Goal: Transaction & Acquisition: Purchase product/service

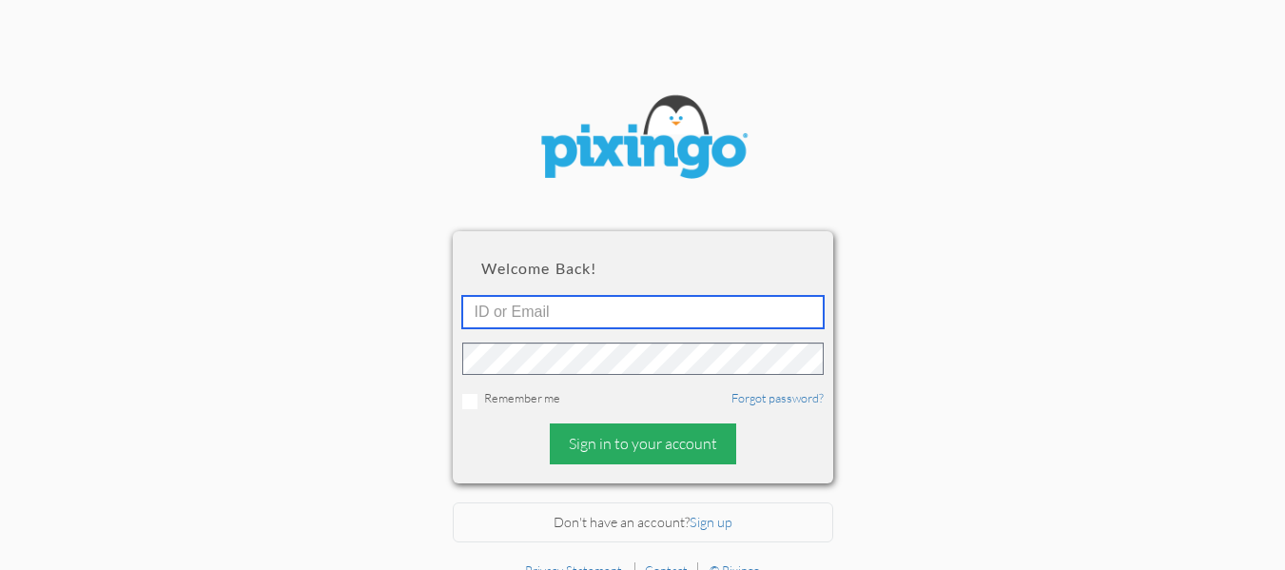
type input "[EMAIL_ADDRESS][DOMAIN_NAME]"
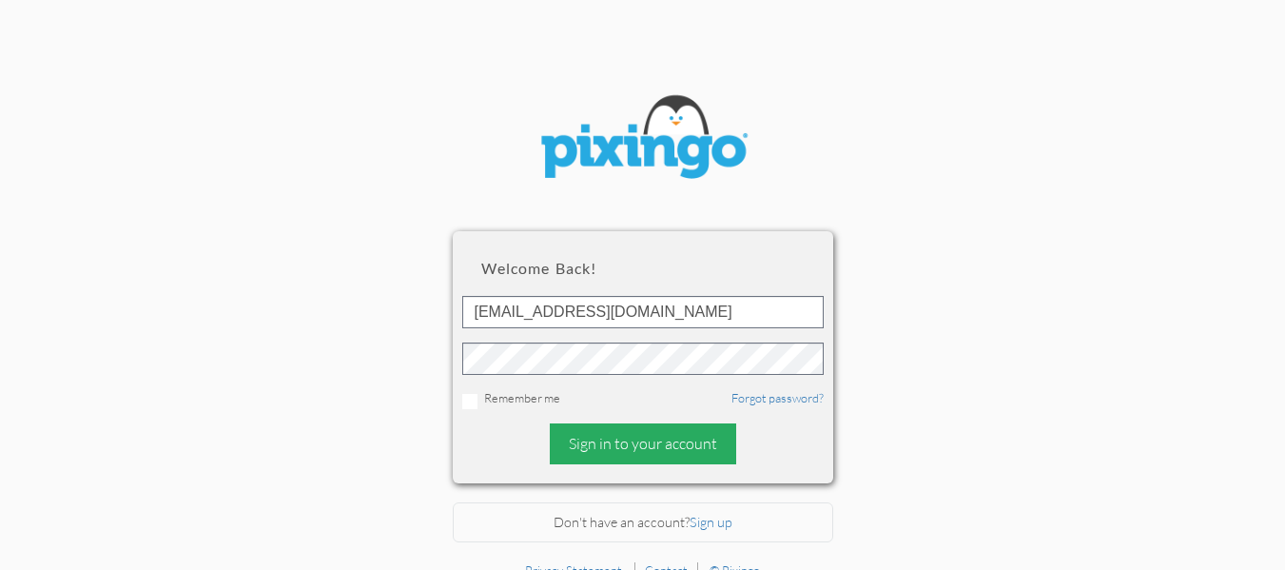
click at [611, 432] on div "Sign in to your account" at bounding box center [643, 443] width 186 height 41
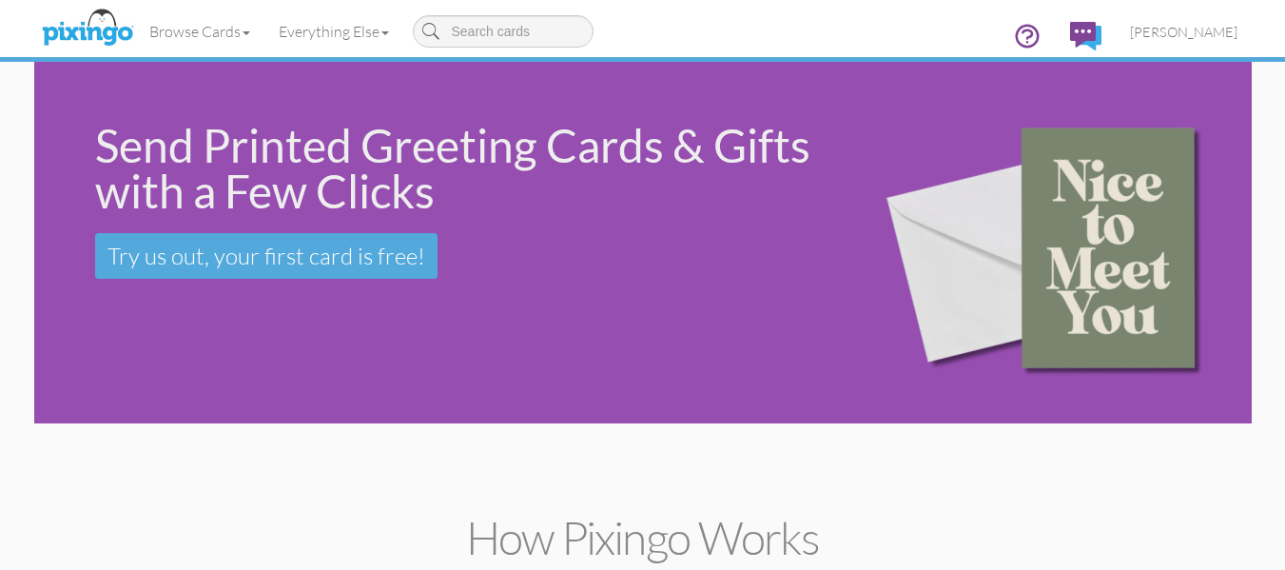
click at [264, 395] on div "Send Printed Greeting Cards & Gifts with a Few Clicks Try us out, your first ca…" at bounding box center [643, 243] width 1218 height 362
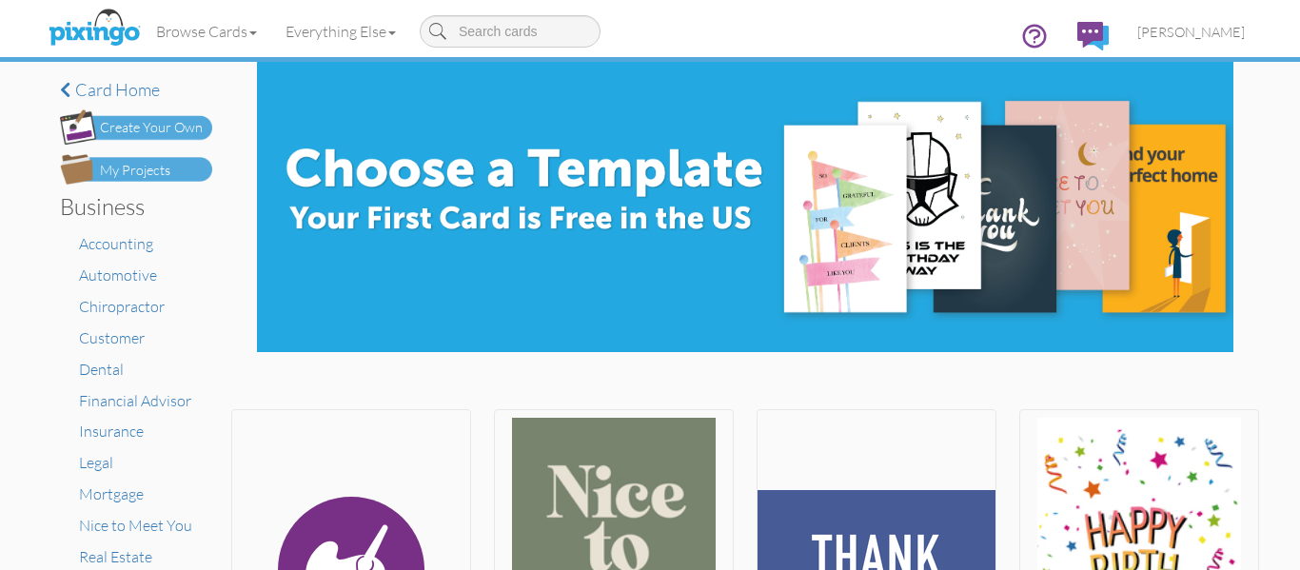
click at [144, 178] on div "My Projects" at bounding box center [135, 171] width 70 height 20
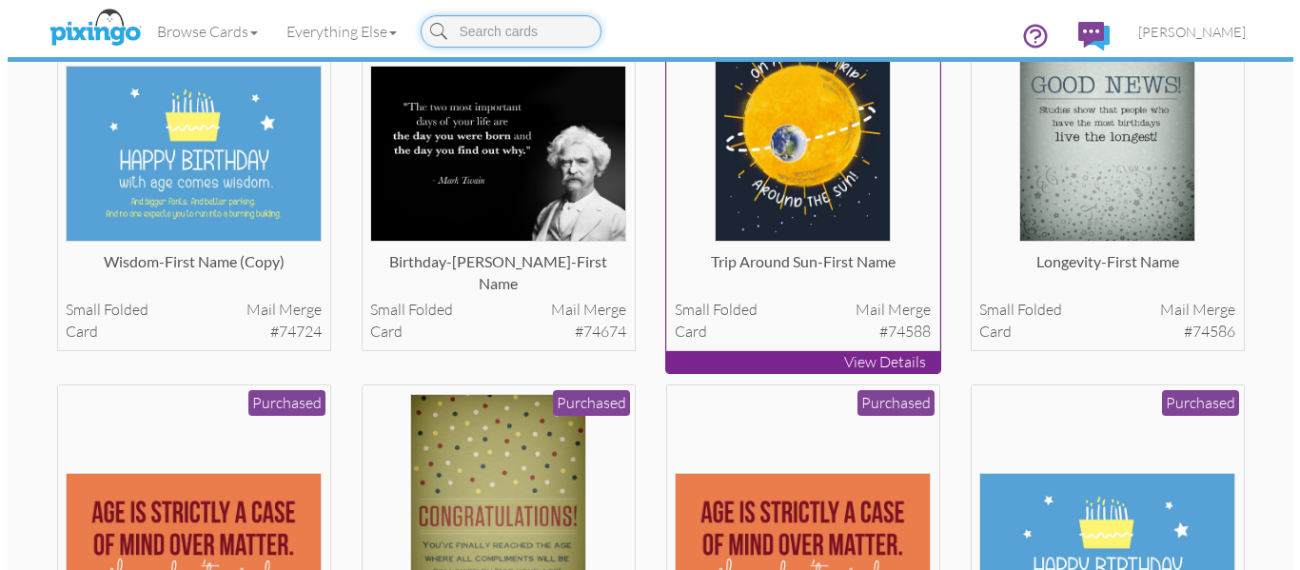
scroll to position [212, 0]
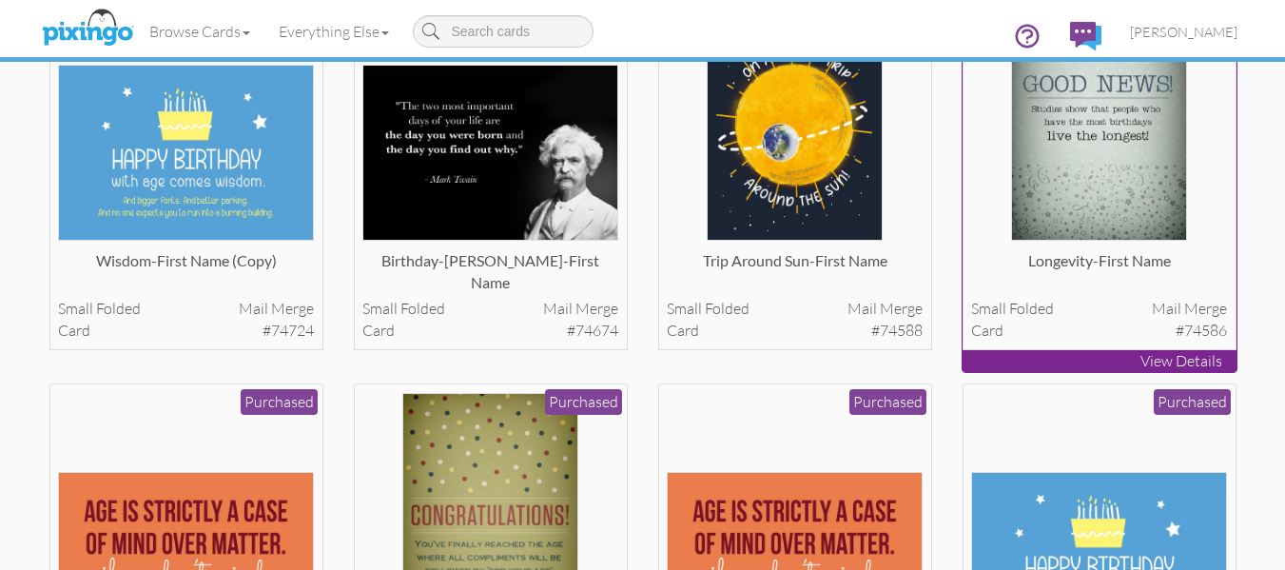
click at [1052, 186] on img at bounding box center [1099, 113] width 176 height 256
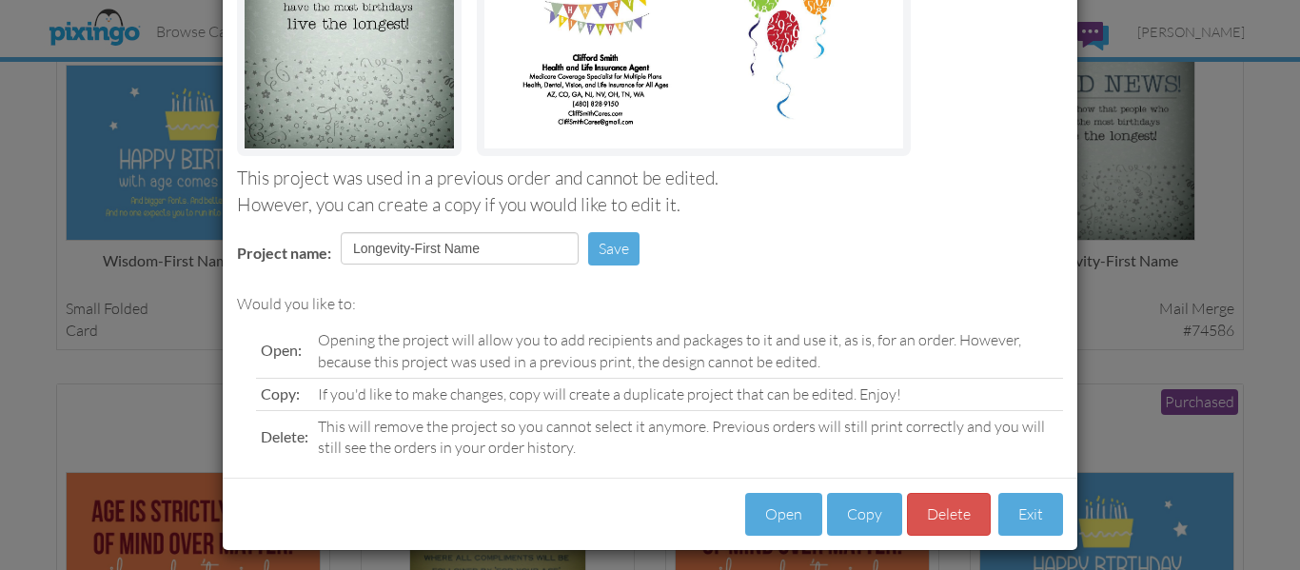
scroll to position [321, 0]
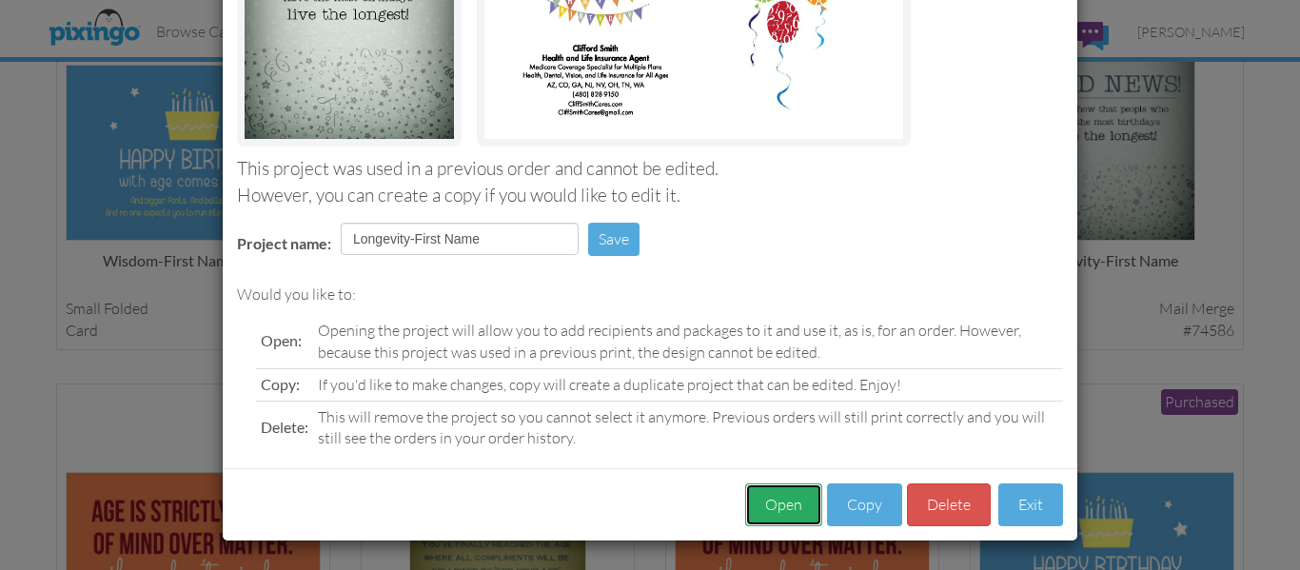
click at [782, 512] on button "Open" at bounding box center [783, 504] width 77 height 43
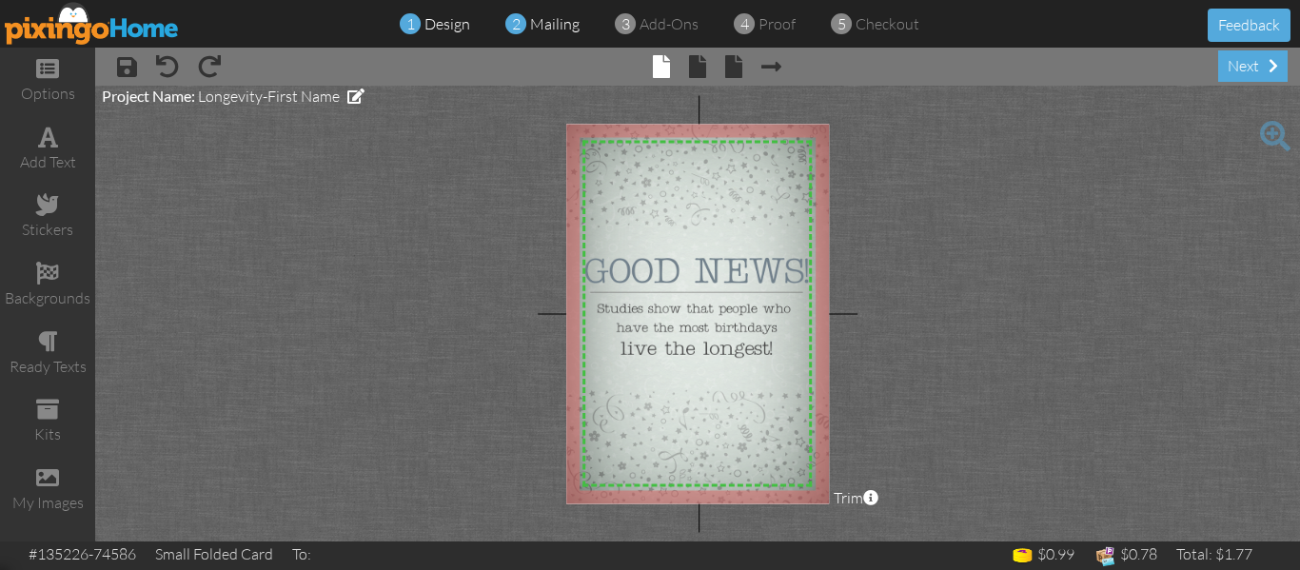
click at [549, 25] on span "mailing" at bounding box center [554, 23] width 49 height 19
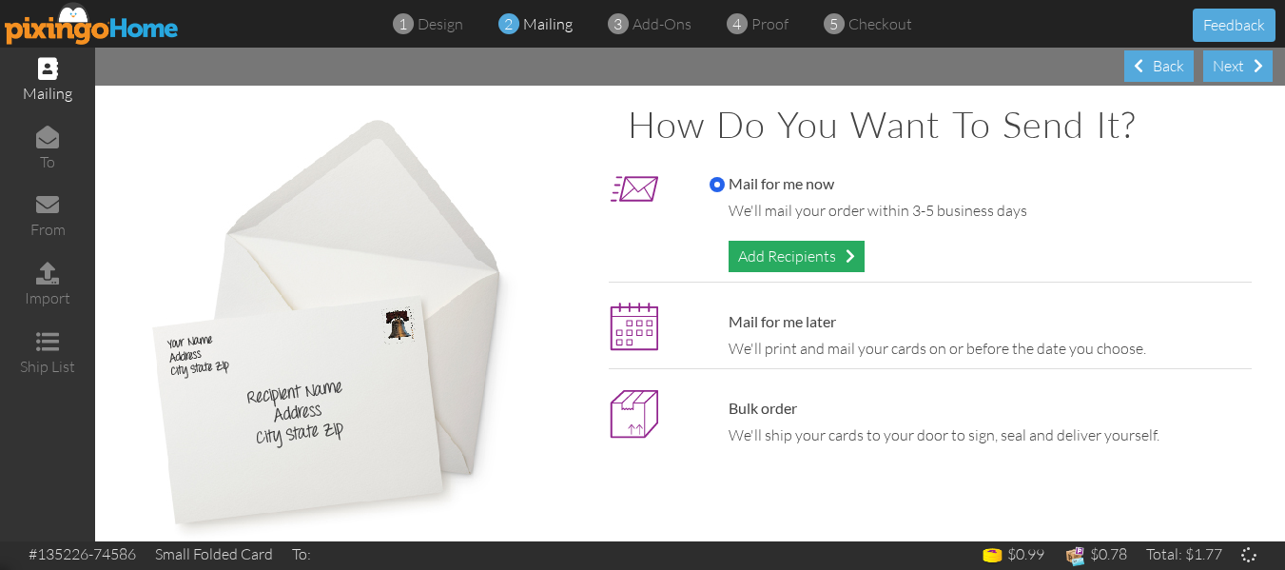
click at [767, 251] on div "Add Recipients" at bounding box center [797, 256] width 136 height 31
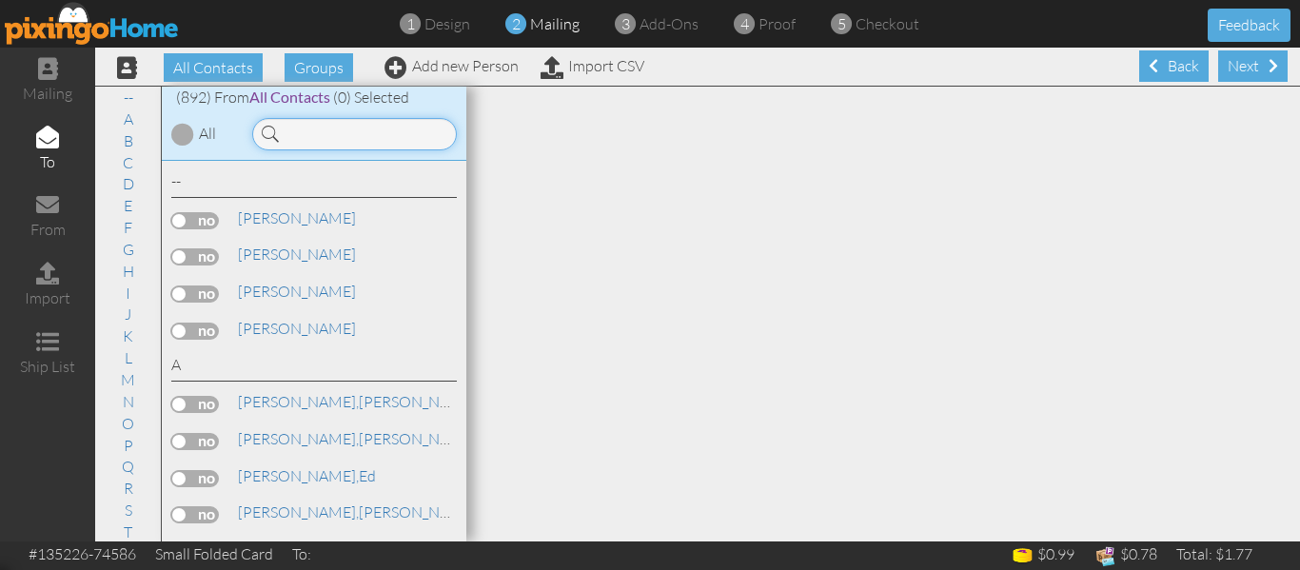
click at [307, 127] on input at bounding box center [354, 134] width 205 height 32
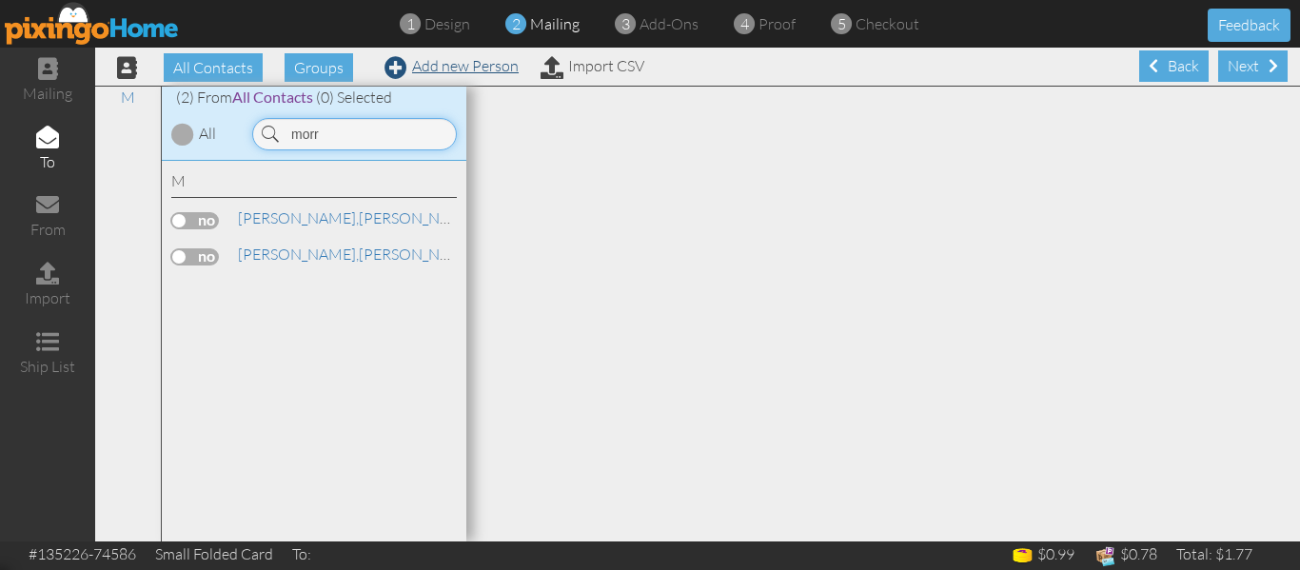
type input "morr"
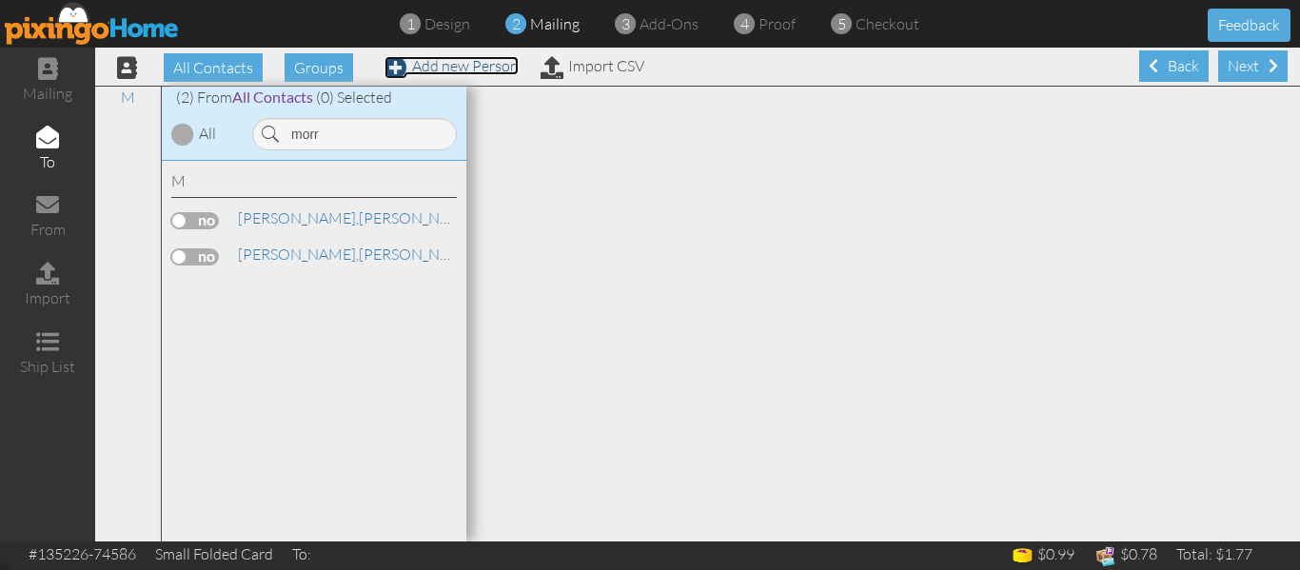
click at [492, 64] on link "Add new Person" at bounding box center [451, 65] width 134 height 19
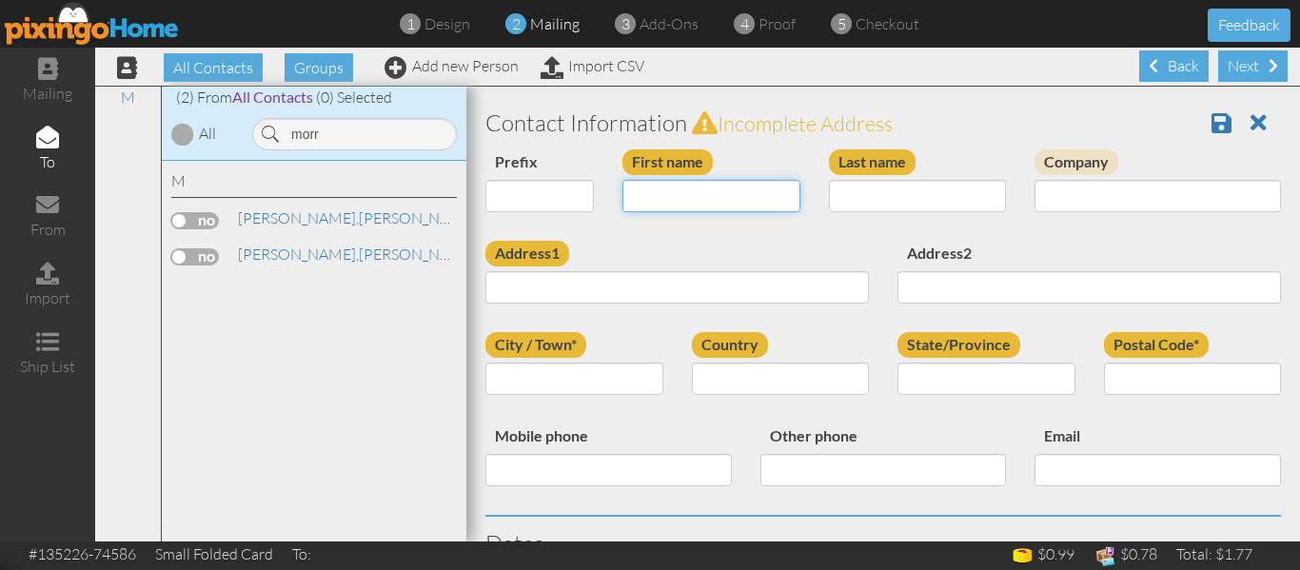
click at [656, 195] on input "First name" at bounding box center [711, 196] width 178 height 32
type input "[PERSON_NAME]"
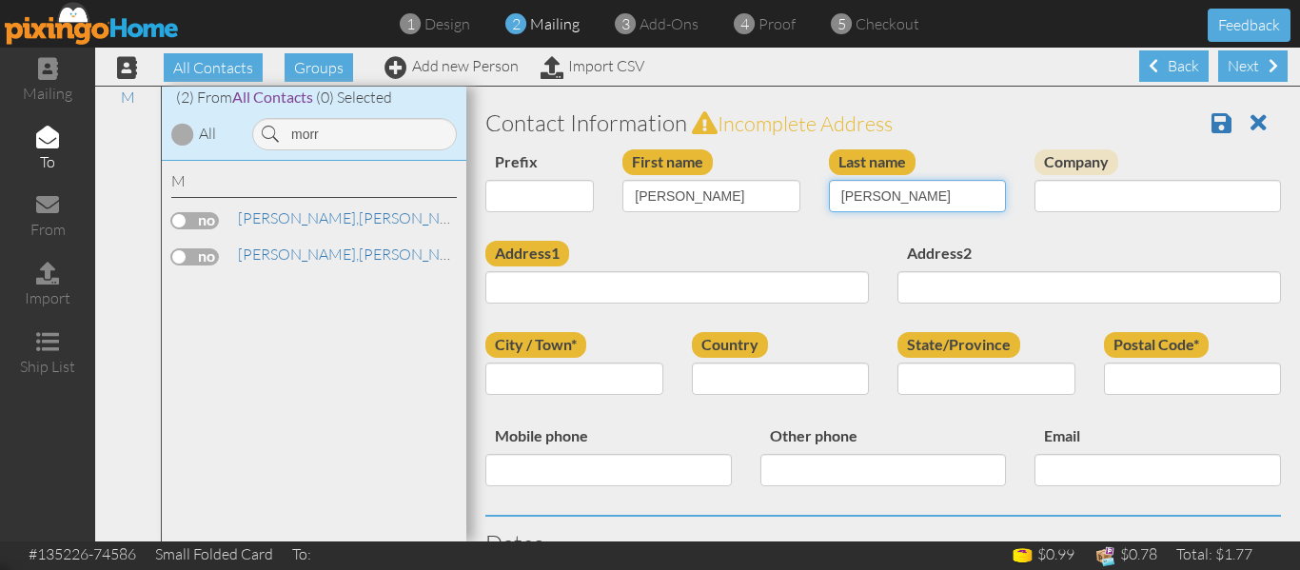
type input "[PERSON_NAME]"
click at [685, 197] on input "[PERSON_NAME]" at bounding box center [711, 196] width 178 height 32
type input "G"
type input "[PERSON_NAME]"
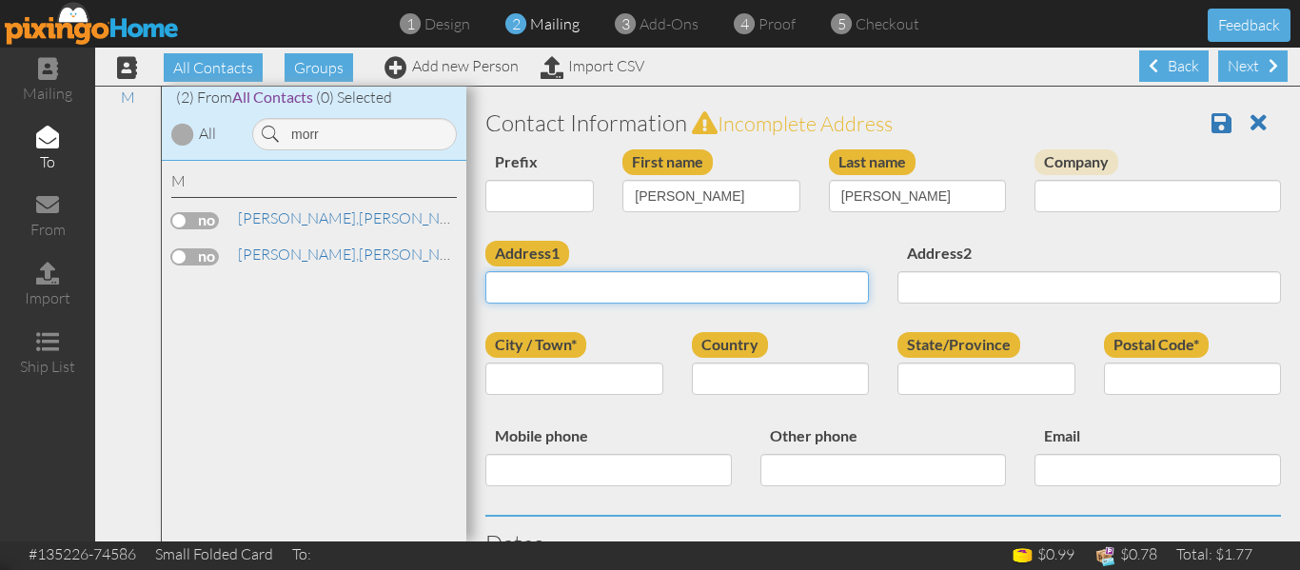
paste input "[STREET_ADDRESS]"
type input "[STREET_ADDRESS]"
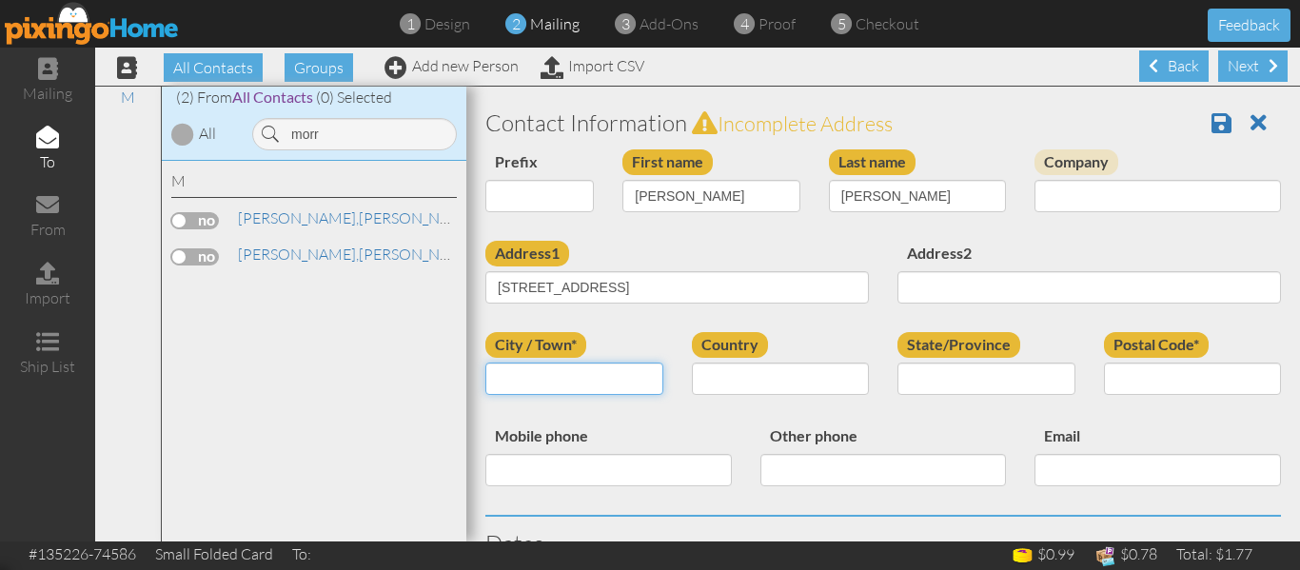
click at [530, 369] on input "City / Town*" at bounding box center [574, 378] width 178 height 32
type input "[GEOGRAPHIC_DATA]"
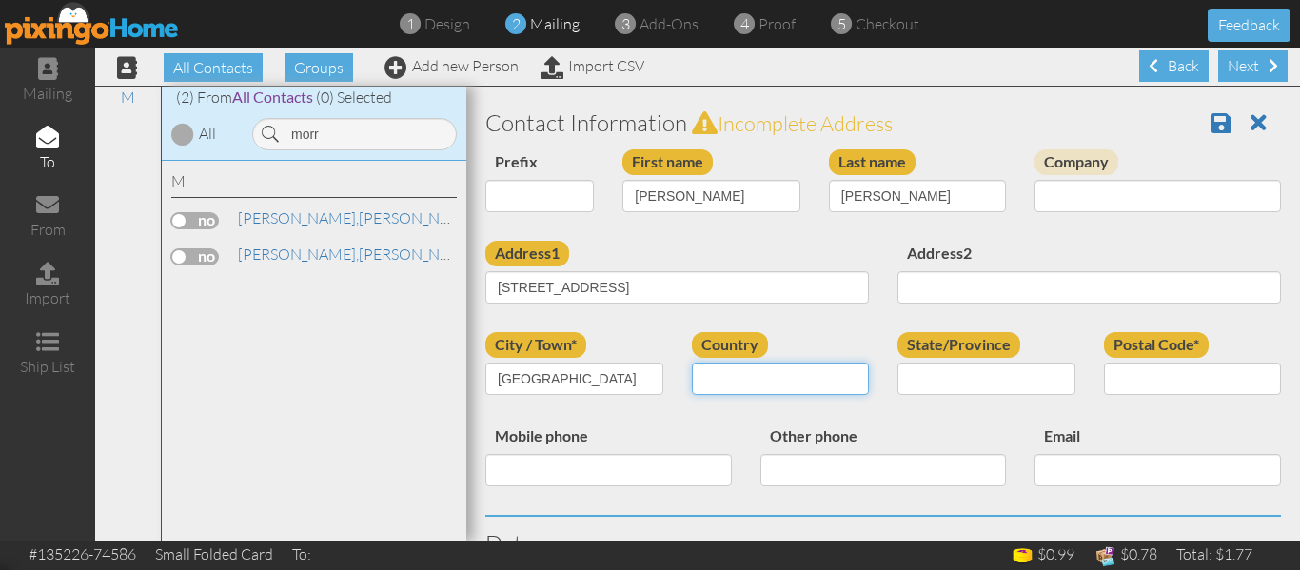
select select "object:4130"
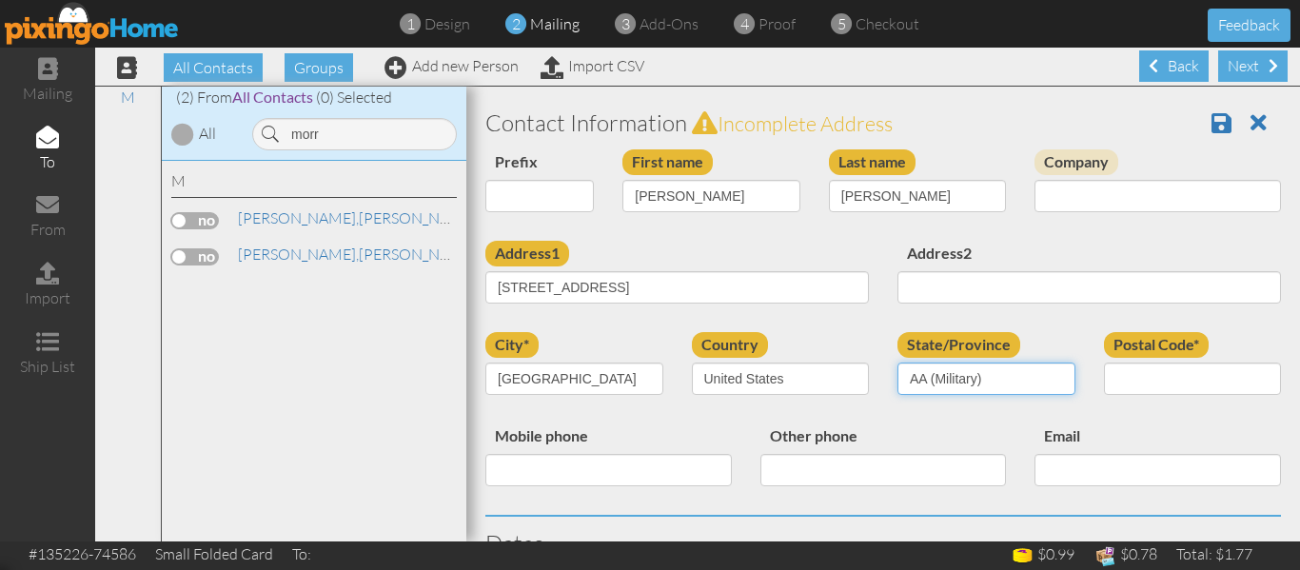
select select "object:4381"
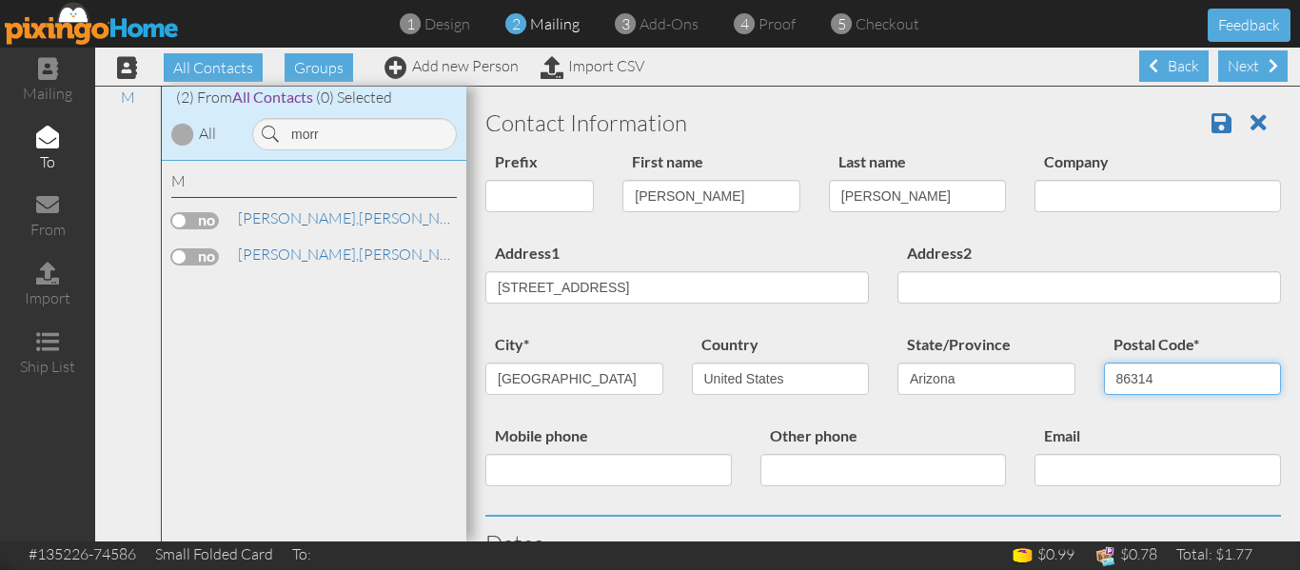
type input "86314"
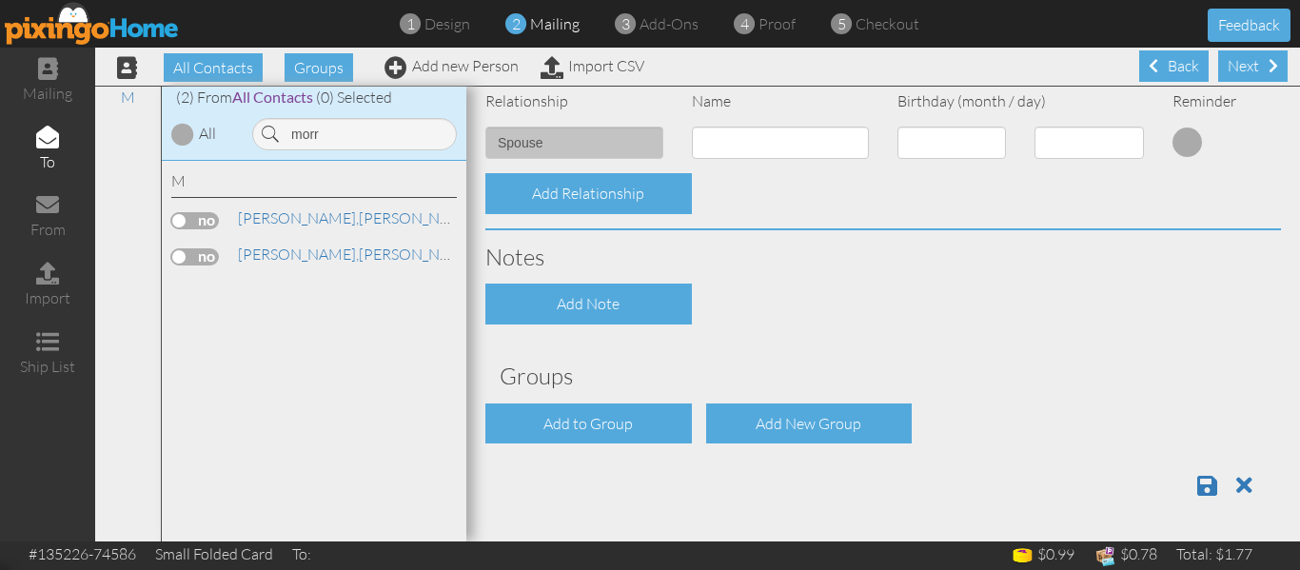
scroll to position [1, 0]
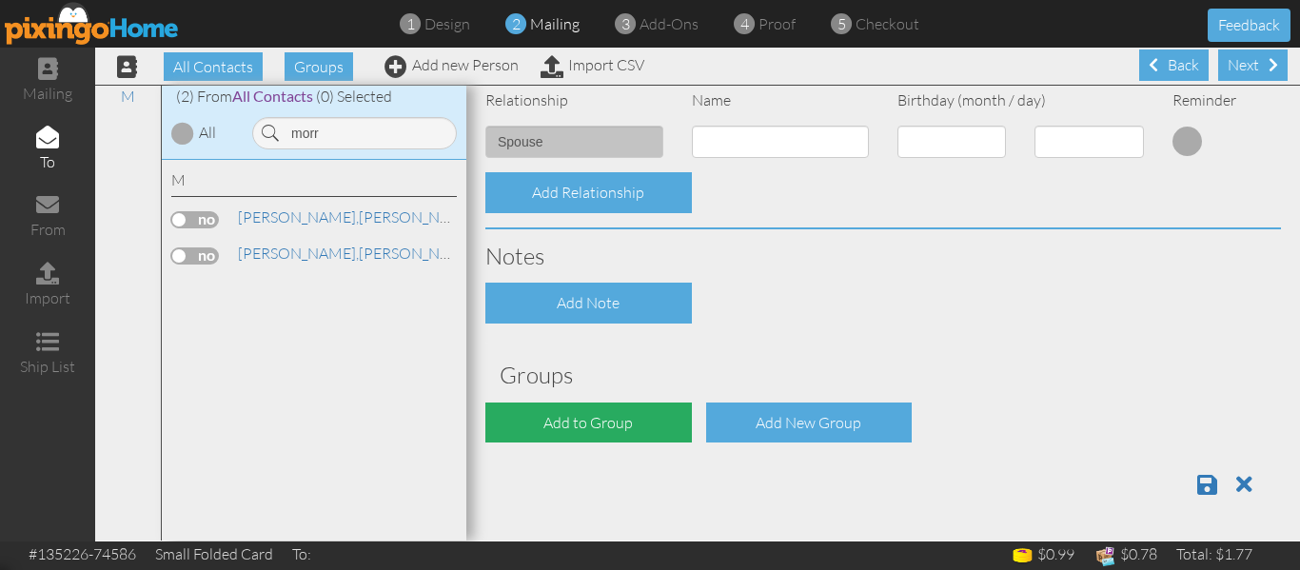
click at [595, 414] on div "Add to Group" at bounding box center [588, 422] width 206 height 41
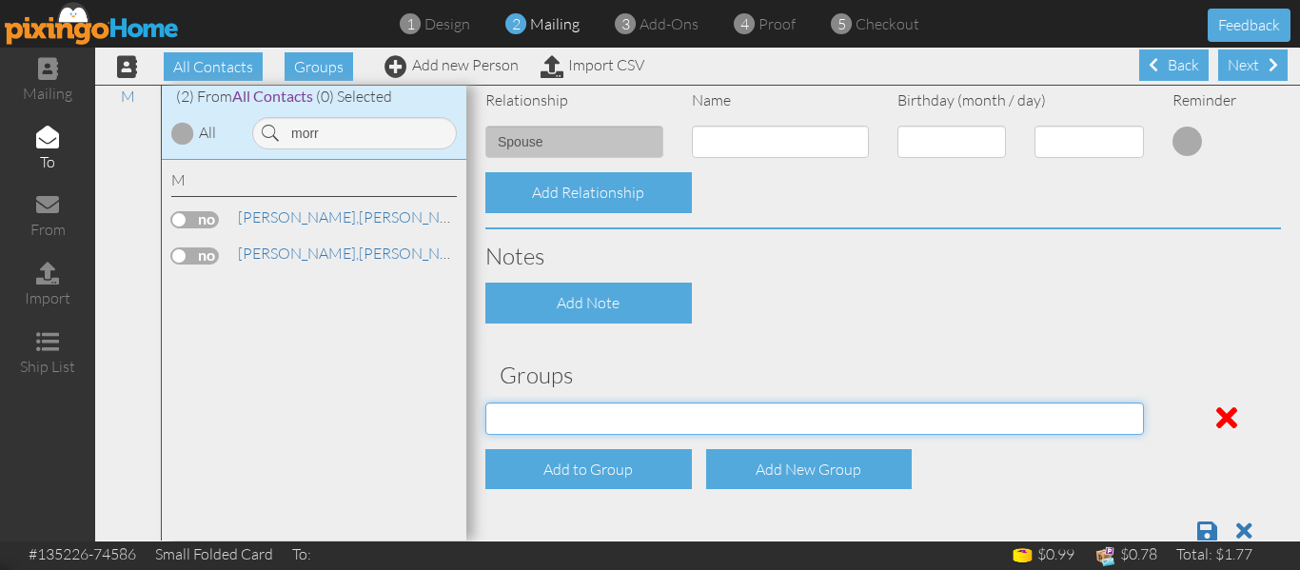
click at [595, 414] on select "PMIC Clients and Prospects Uplines" at bounding box center [814, 418] width 658 height 32
select select "object:4438"
click at [485, 402] on select "PMIC Clients and Prospects Uplines" at bounding box center [814, 418] width 658 height 32
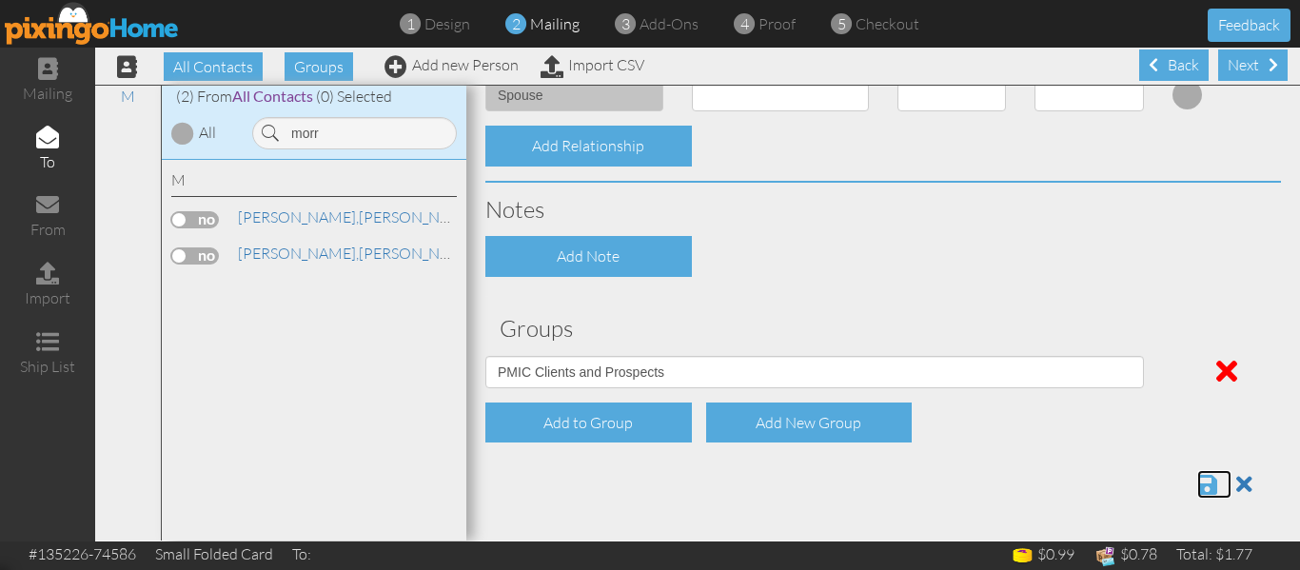
click at [1197, 483] on span at bounding box center [1207, 484] width 20 height 23
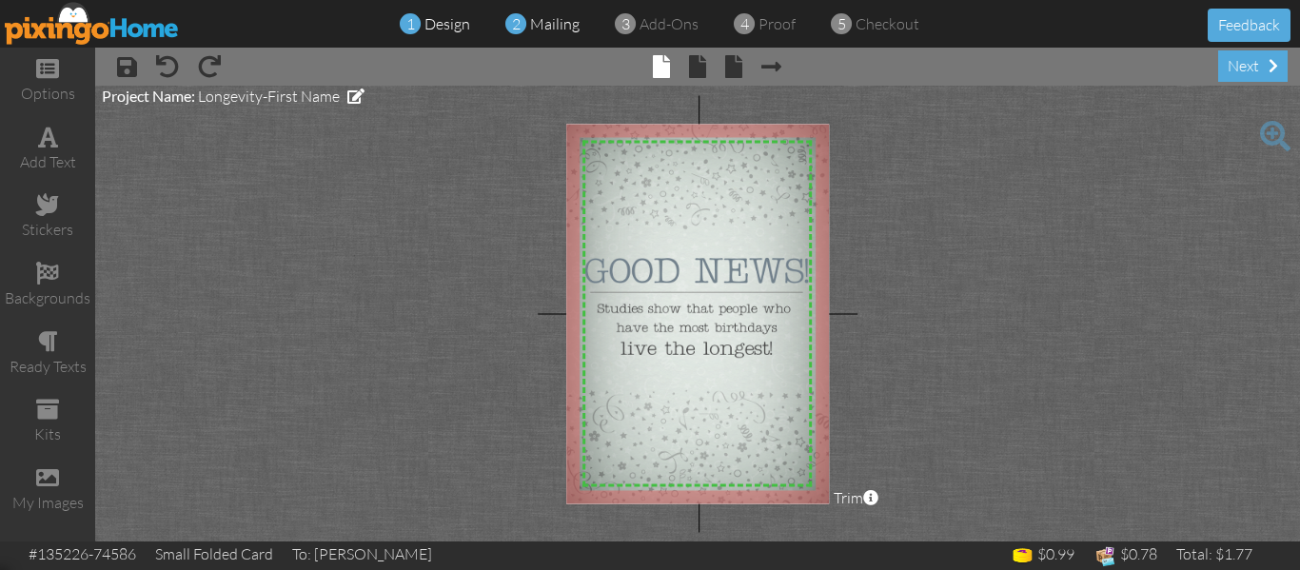
click at [576, 25] on span "mailing" at bounding box center [554, 23] width 49 height 19
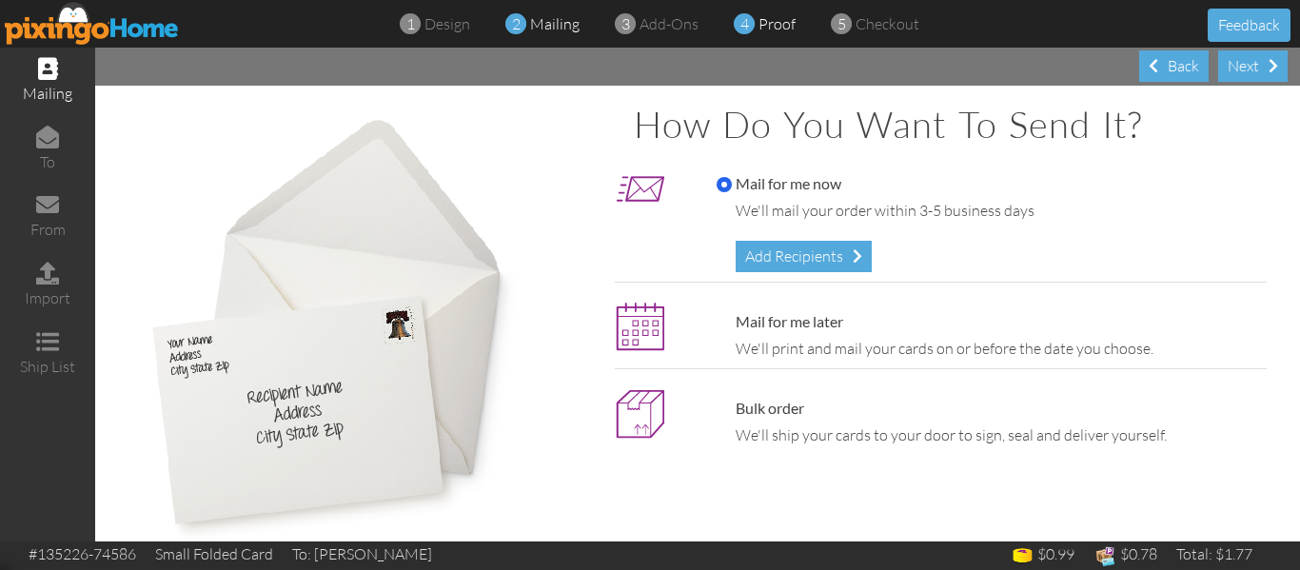
click at [773, 27] on span "proof" at bounding box center [776, 23] width 37 height 19
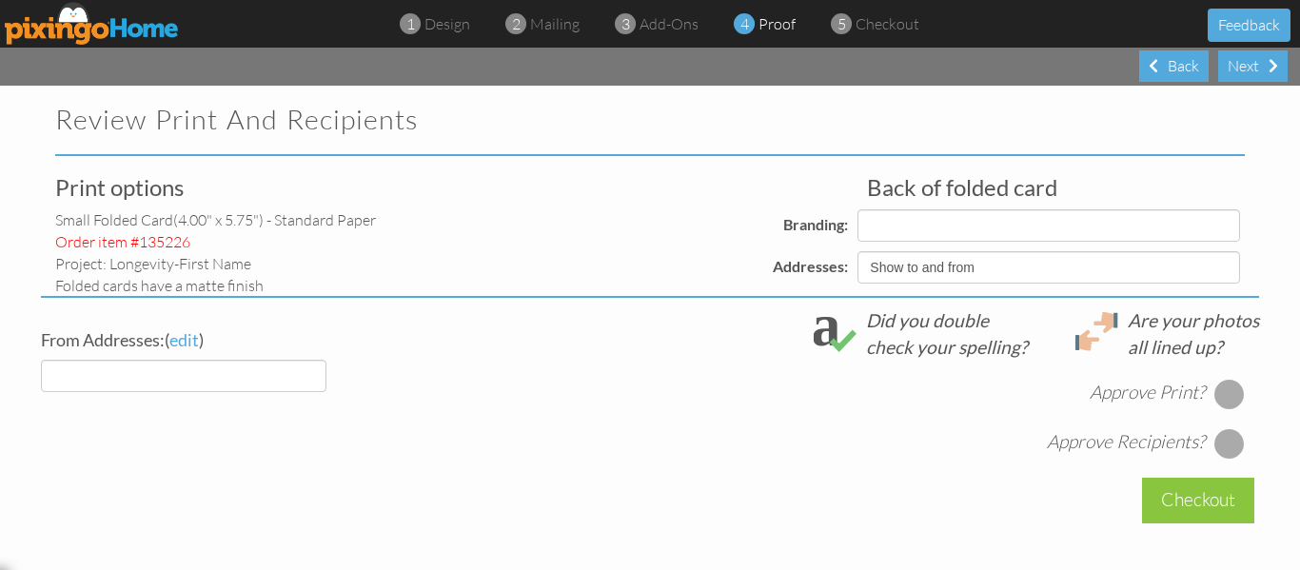
select select "object:175"
select select "object:172"
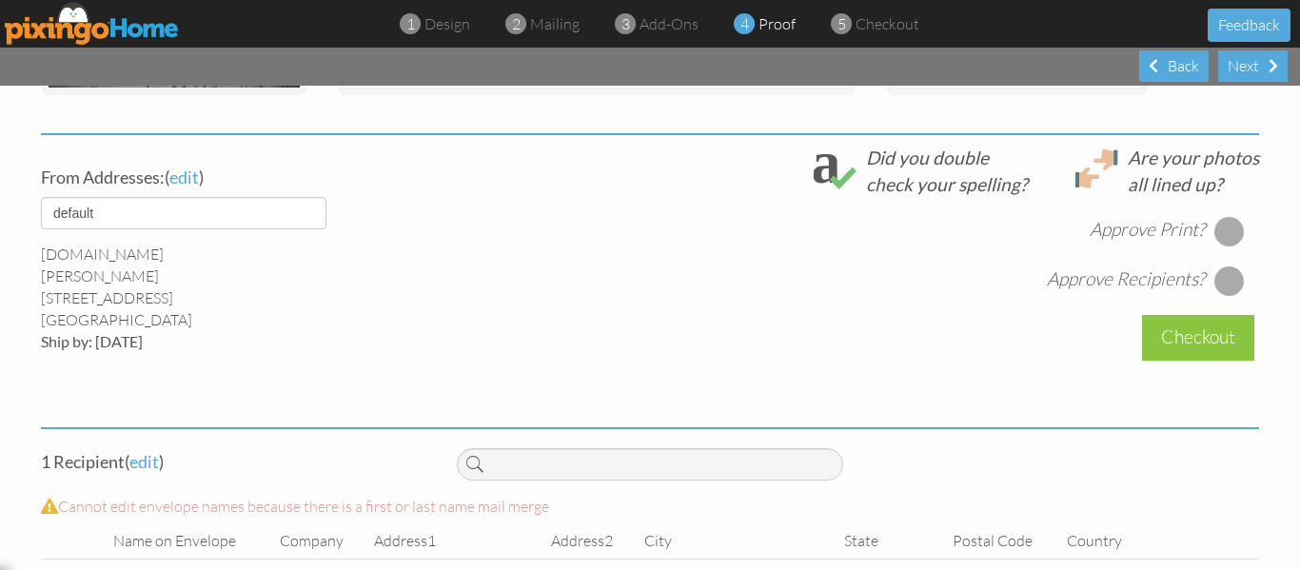
scroll to position [727, 0]
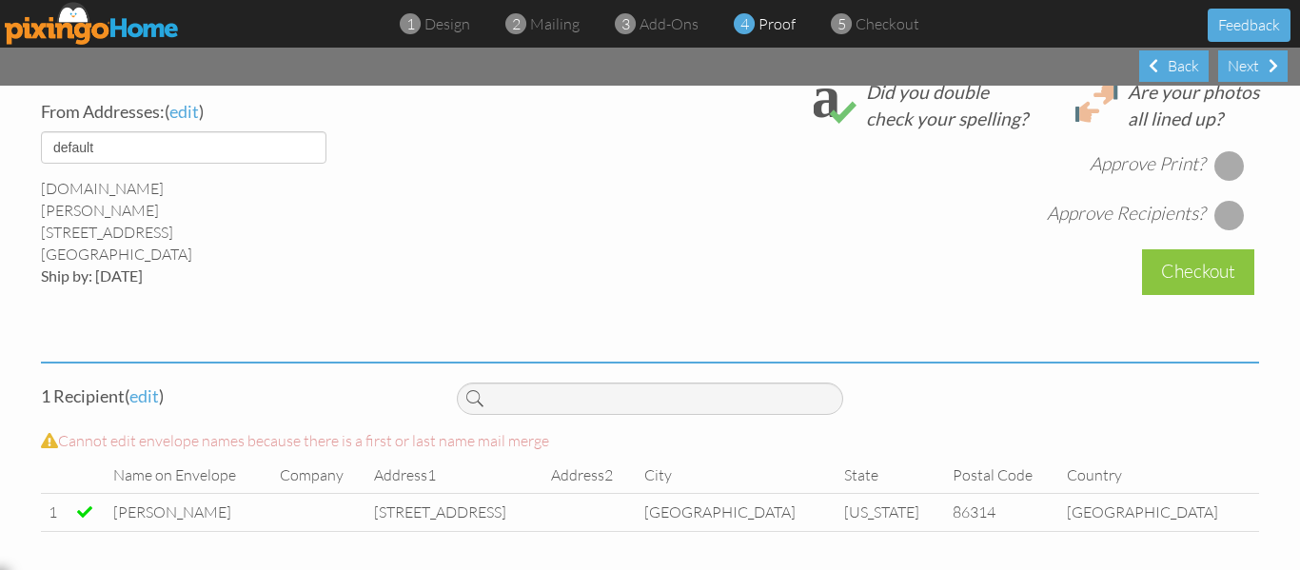
click at [1234, 162] on div at bounding box center [1229, 165] width 30 height 30
click at [1215, 214] on div at bounding box center [1229, 215] width 30 height 30
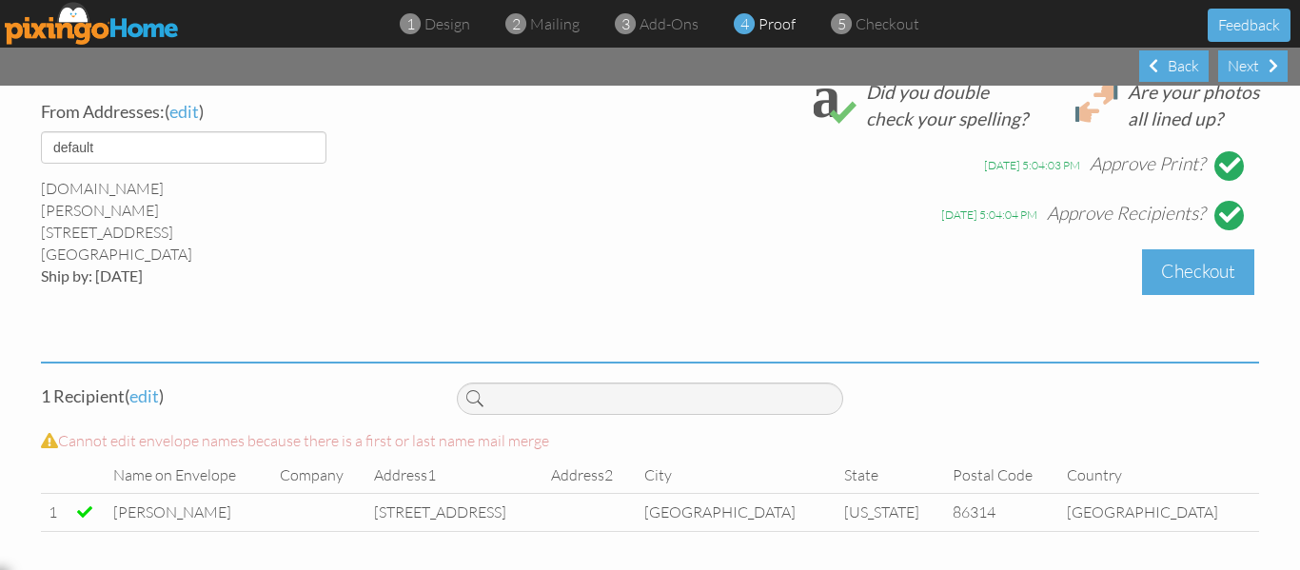
click at [1180, 267] on div "Checkout" at bounding box center [1198, 271] width 112 height 45
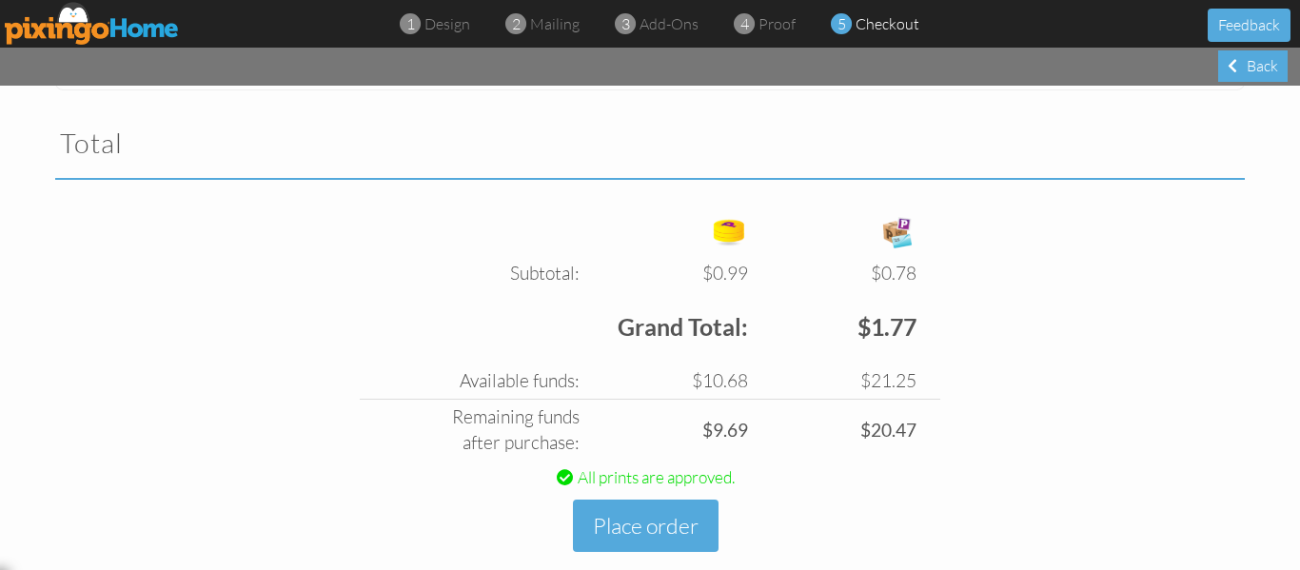
scroll to position [657, 0]
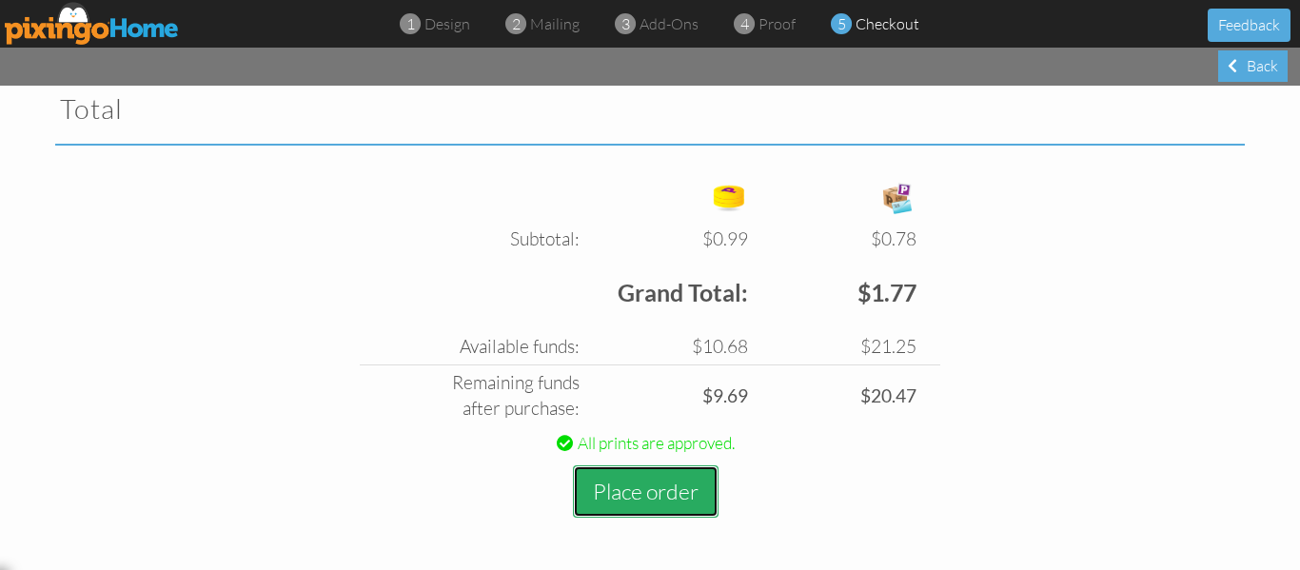
click at [639, 495] on button "Place order" at bounding box center [646, 491] width 146 height 52
